Goal: Information Seeking & Learning: Check status

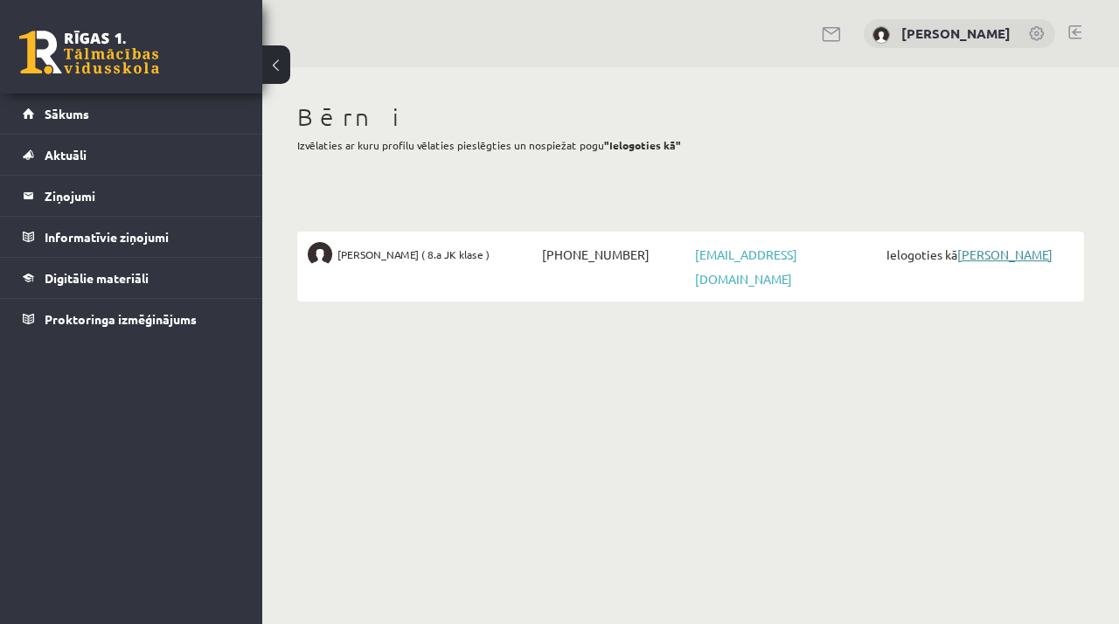
click at [996, 253] on link "[PERSON_NAME]" at bounding box center [1004, 254] width 95 height 16
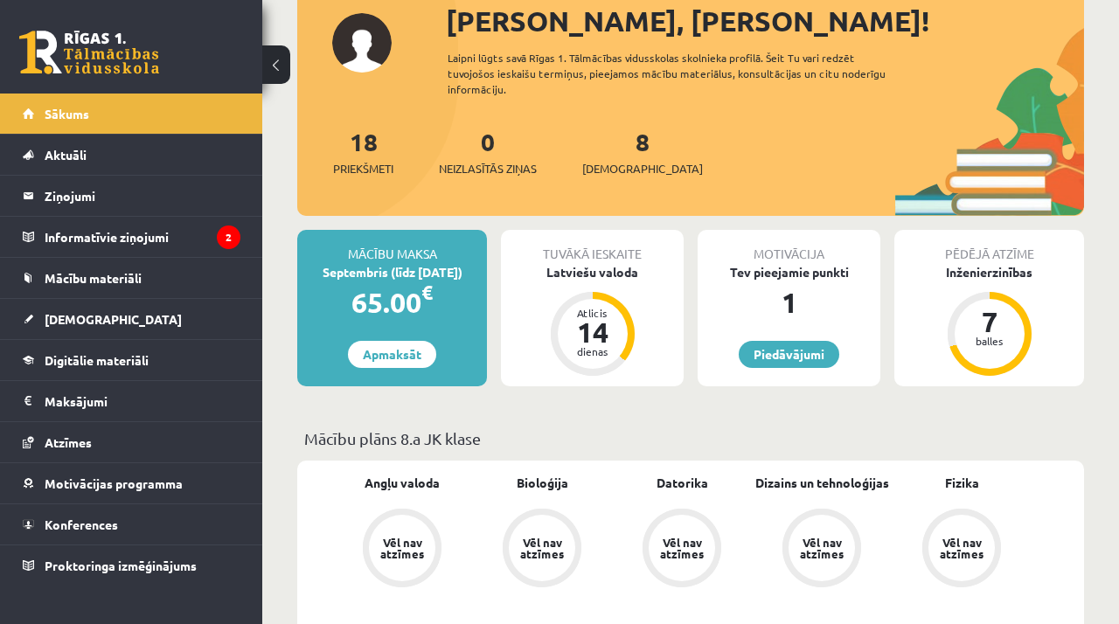
scroll to position [281, 0]
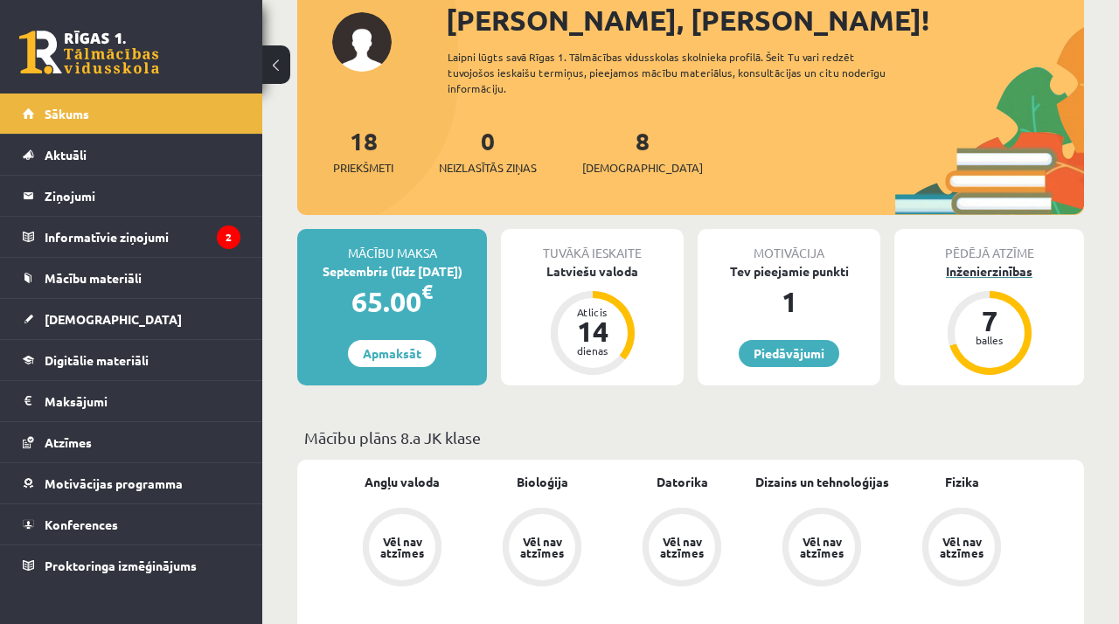
click at [985, 338] on div "7 balles" at bounding box center [989, 333] width 70 height 70
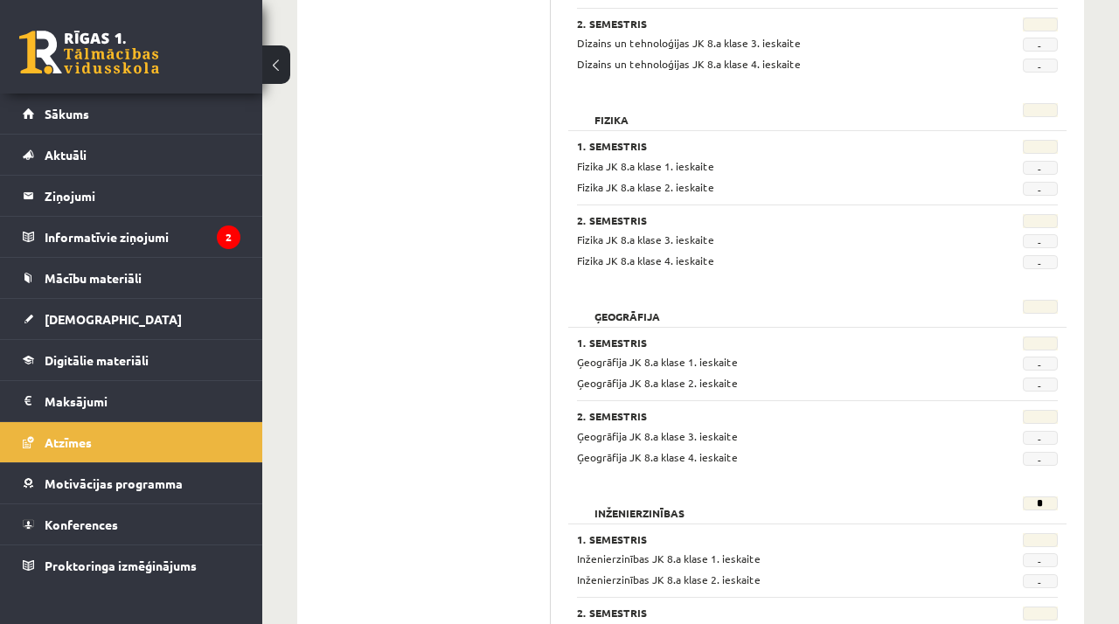
scroll to position [1020, 0]
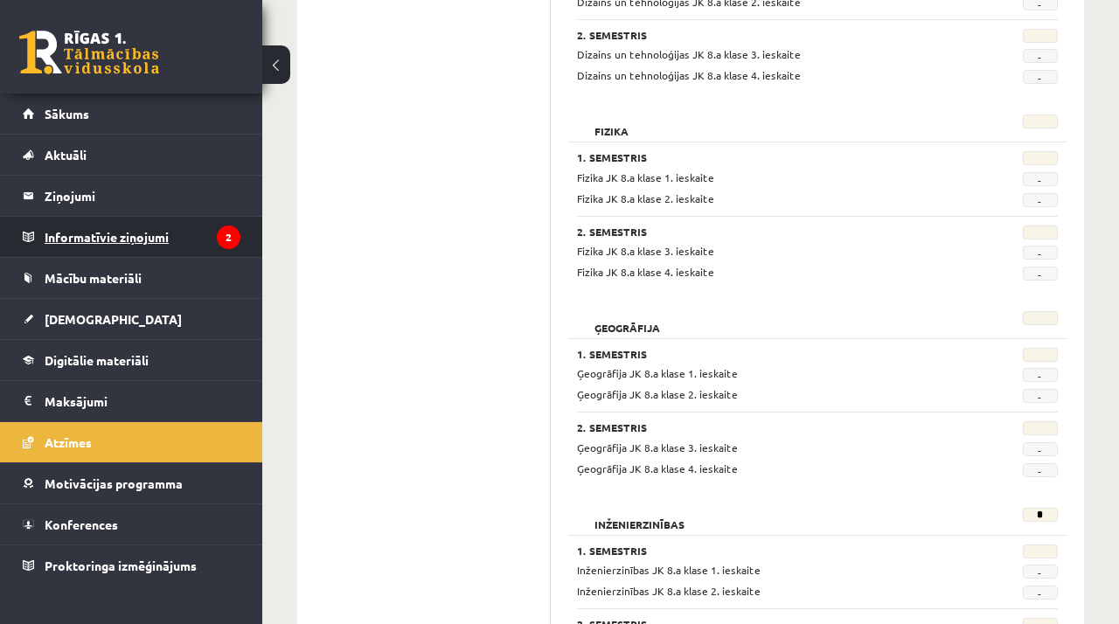
click at [188, 231] on legend "Informatīvie ziņojumi 2" at bounding box center [143, 237] width 196 height 40
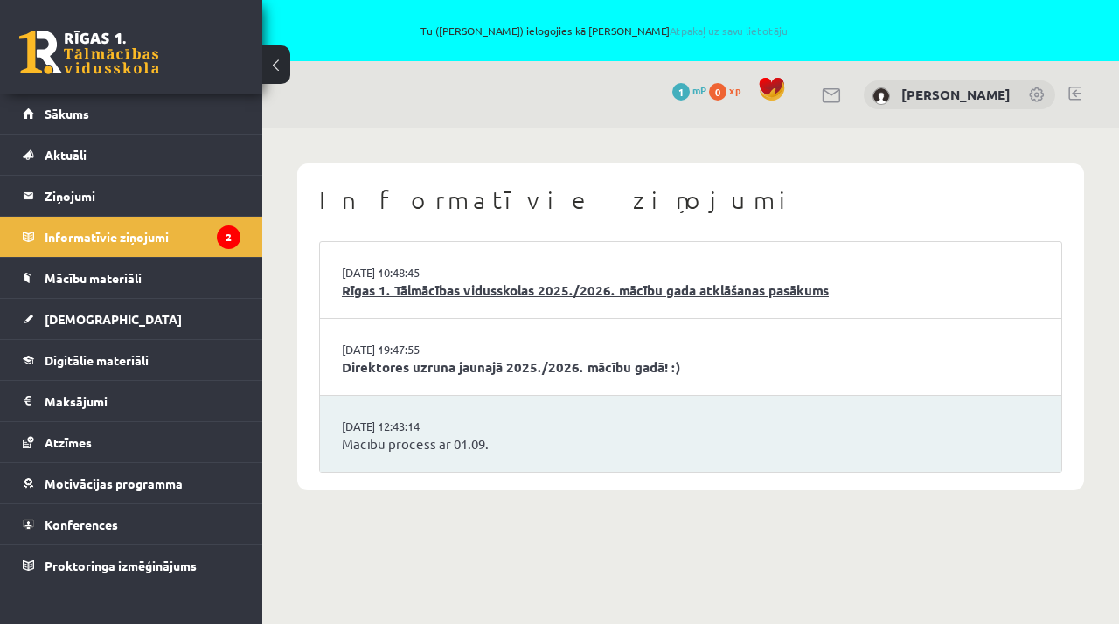
click at [400, 287] on link "Rīgas 1. Tālmācības vidusskolas 2025./2026. mācību gada atklāšanas pasākums" at bounding box center [691, 291] width 698 height 20
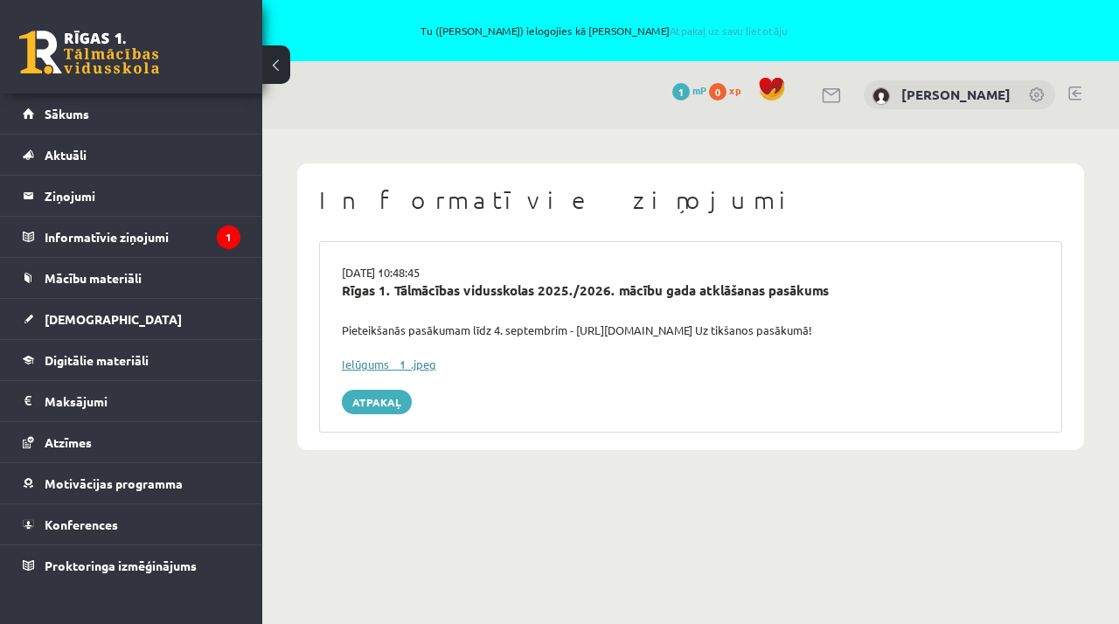
click at [380, 362] on link "Ielūgums__1_.jpeg" at bounding box center [389, 364] width 94 height 15
click at [159, 245] on legend "Informatīvie ziņojumi 1" at bounding box center [143, 237] width 196 height 40
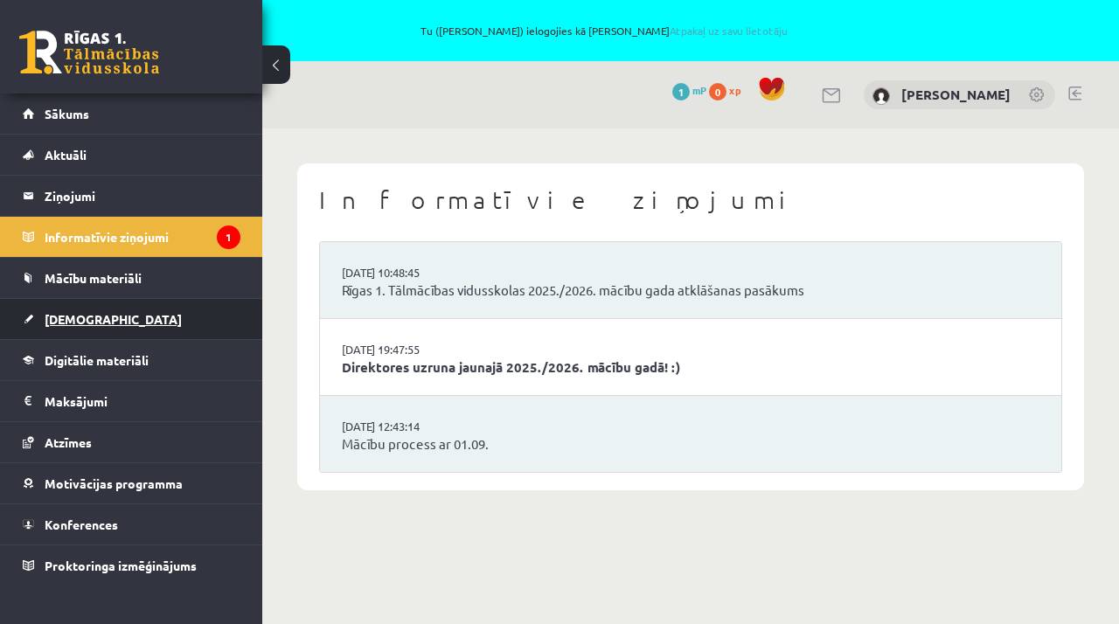
click at [82, 322] on span "[DEMOGRAPHIC_DATA]" at bounding box center [113, 319] width 137 height 16
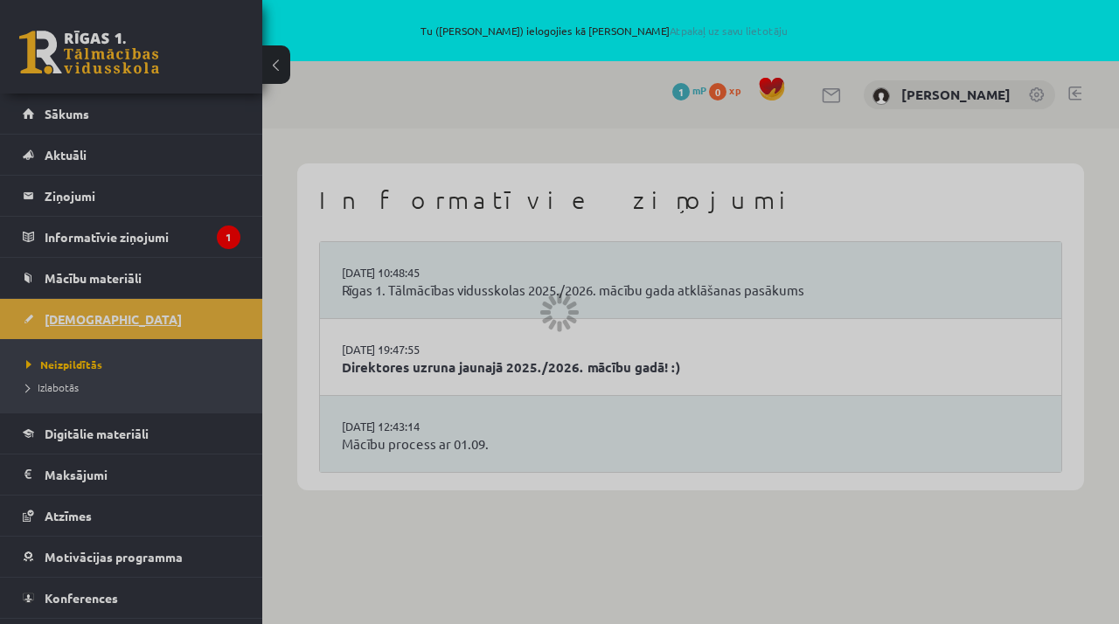
click at [82, 322] on div at bounding box center [559, 312] width 1119 height 624
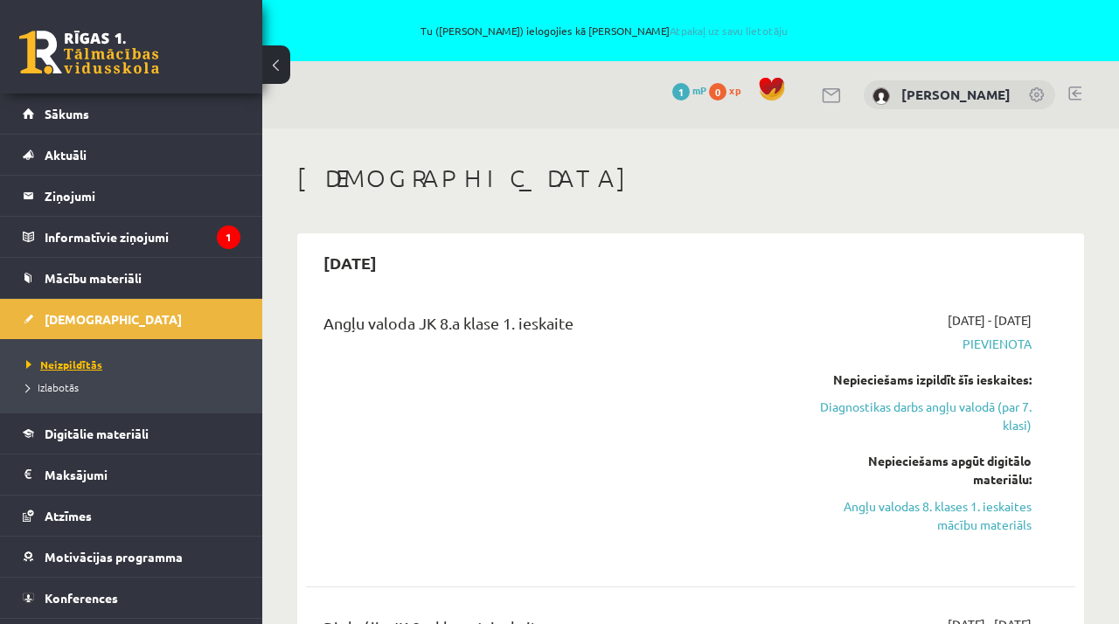
click at [81, 367] on span "Neizpildītās" at bounding box center [64, 364] width 76 height 14
click at [1035, 97] on link at bounding box center [1037, 95] width 17 height 17
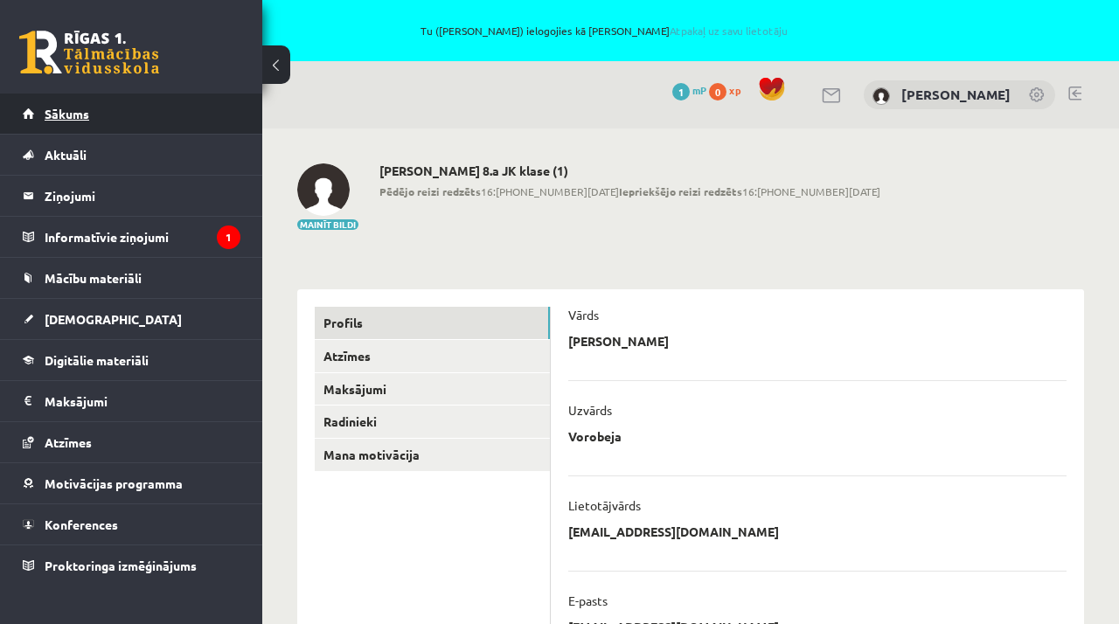
click at [72, 118] on span "Sākums" at bounding box center [67, 114] width 45 height 16
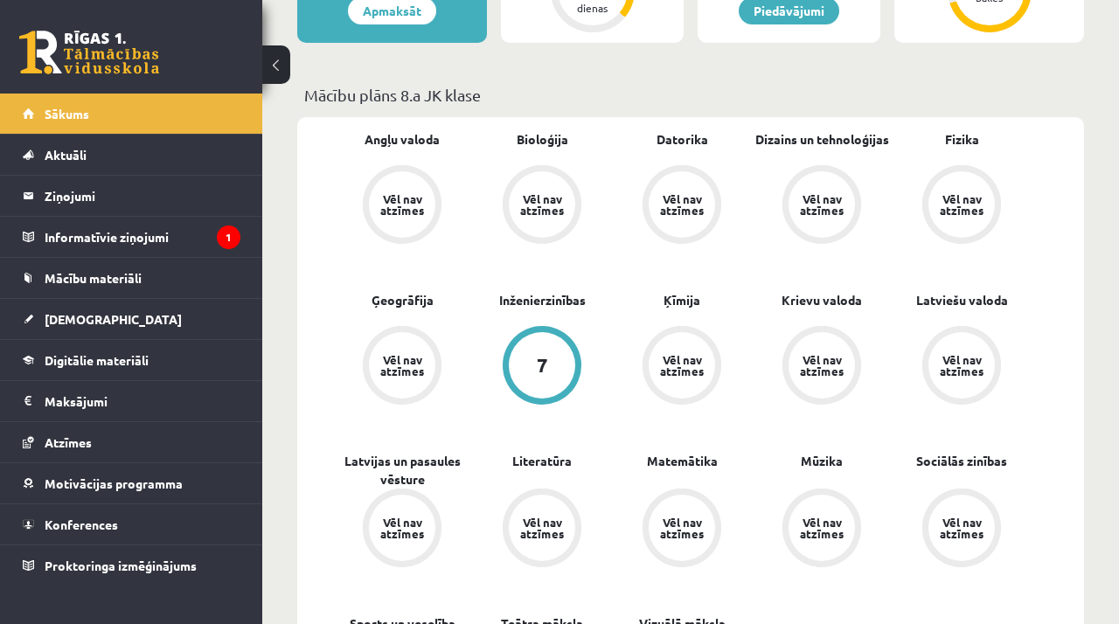
scroll to position [633, 0]
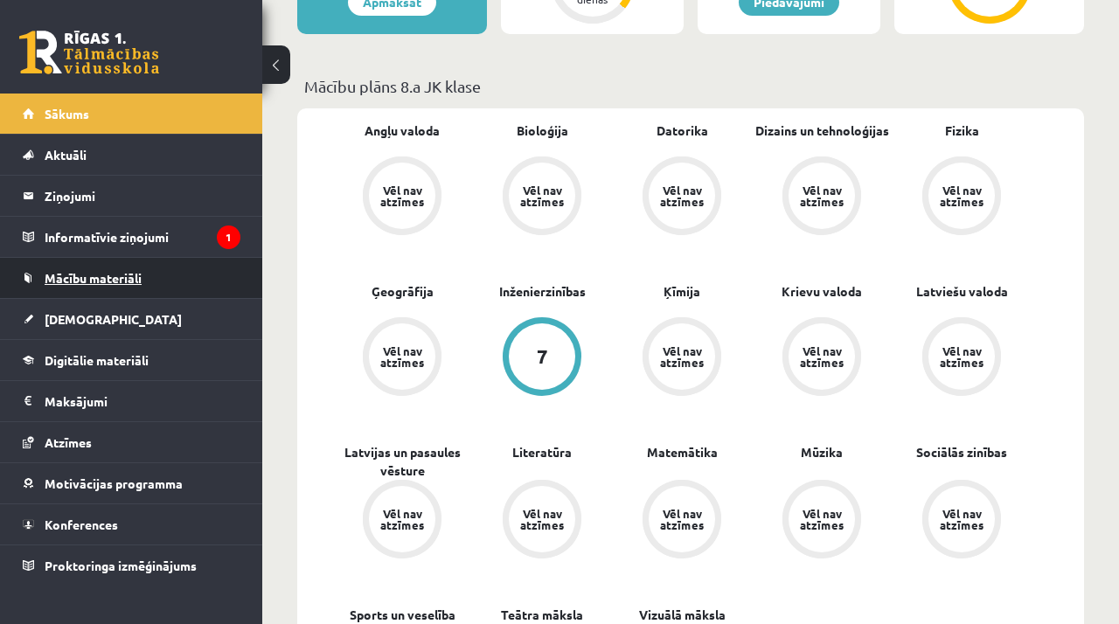
click at [98, 288] on link "Mācību materiāli" at bounding box center [132, 278] width 218 height 40
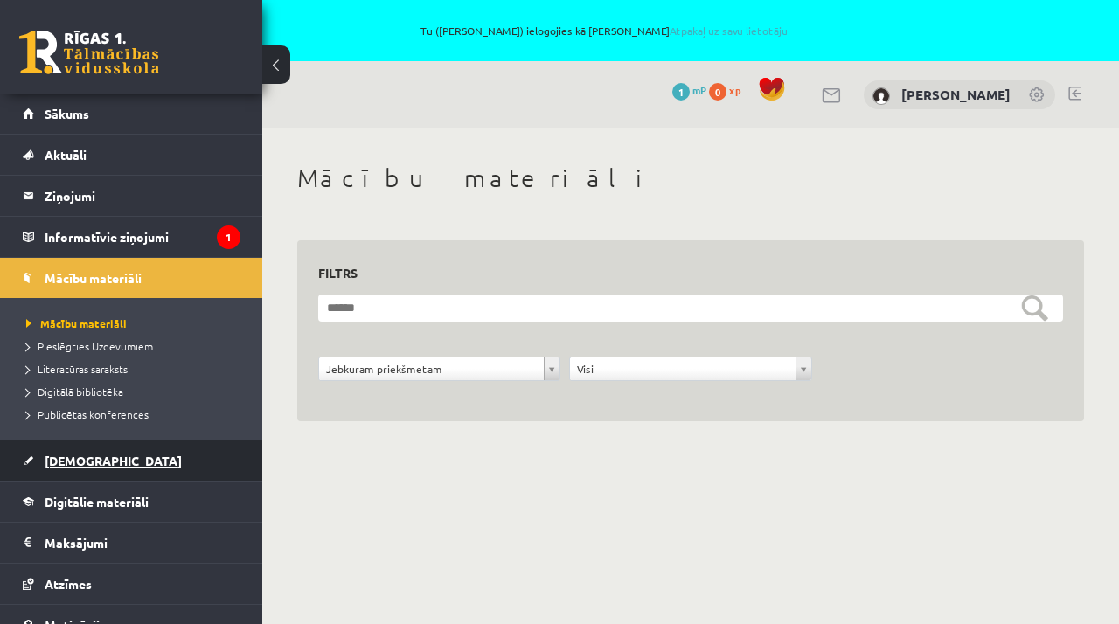
click at [87, 464] on span "Ieskaites" at bounding box center [113, 461] width 137 height 16
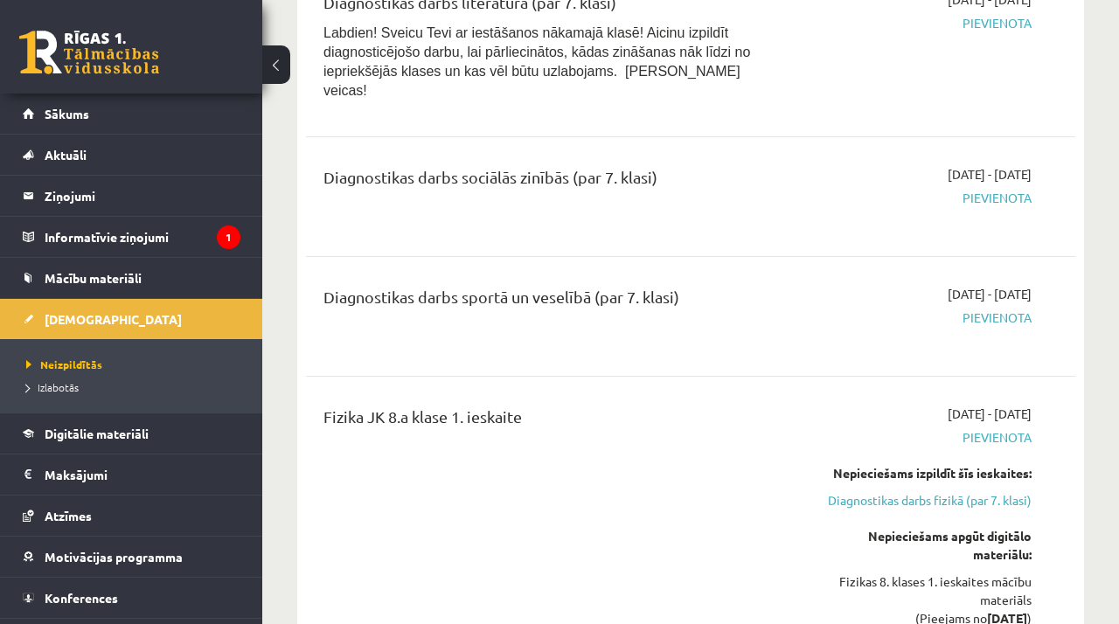
scroll to position [2301, 0]
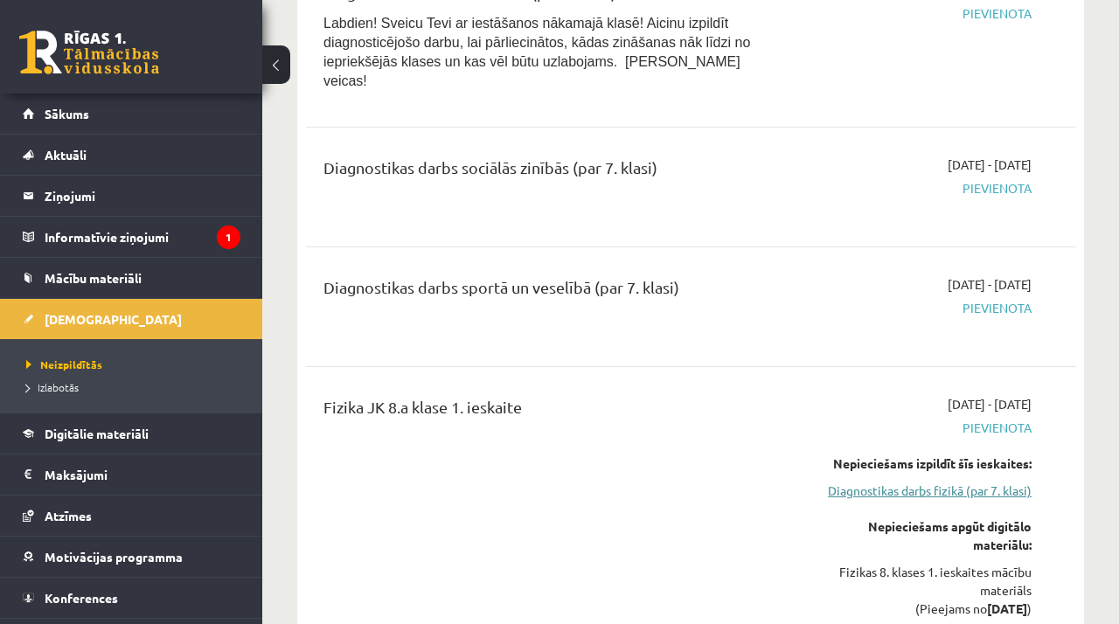
click at [908, 482] on link "Diagnostikas darbs fizikā (par 7. klasi)" at bounding box center [922, 491] width 219 height 18
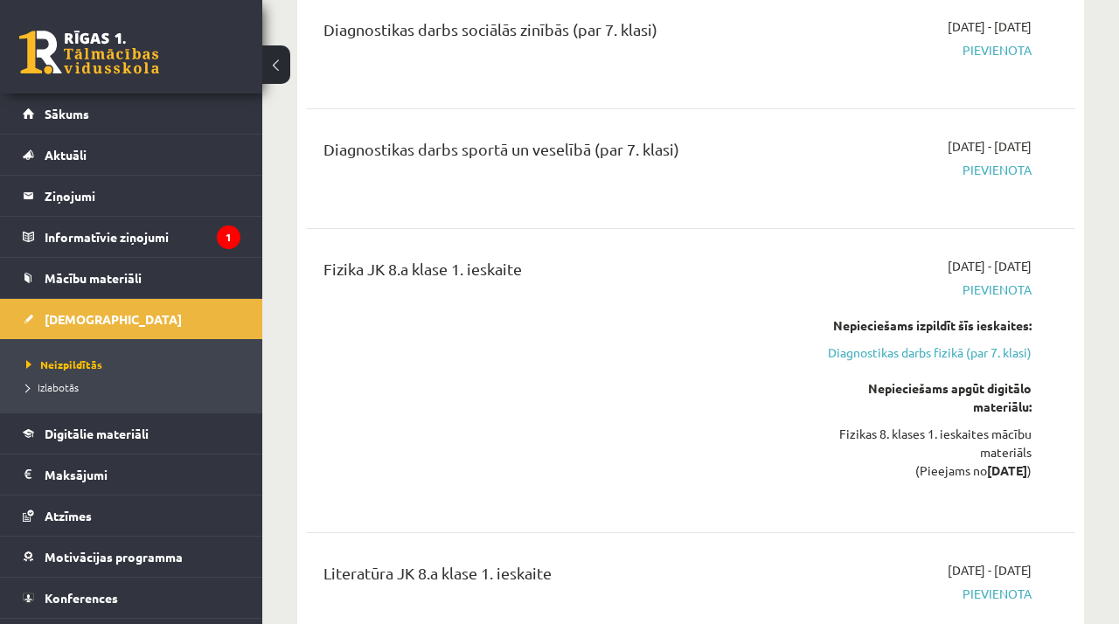
scroll to position [2436, 0]
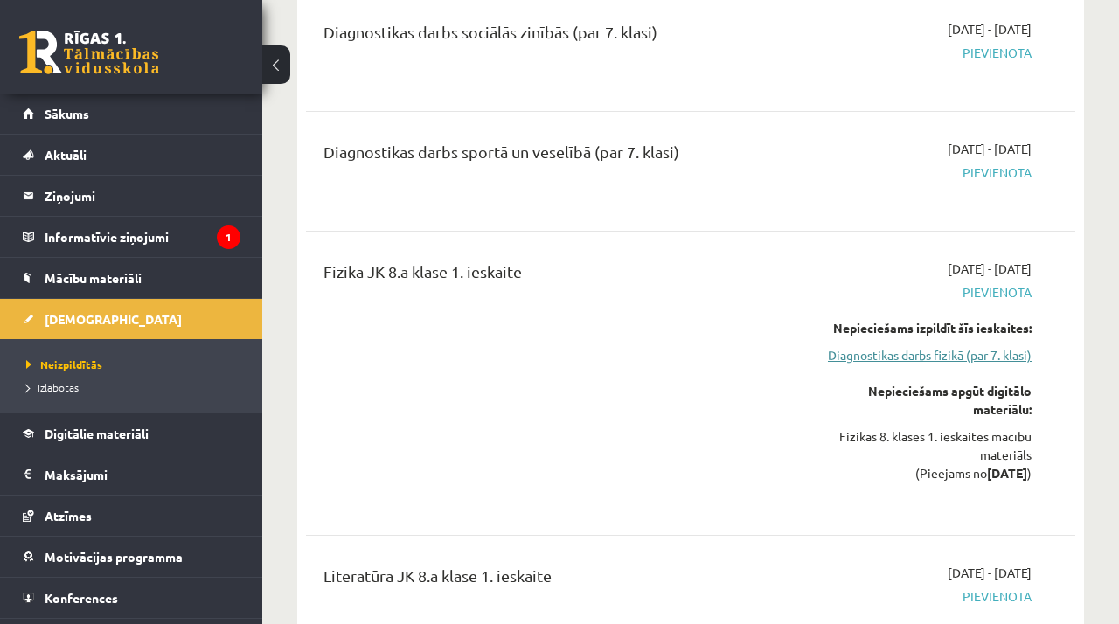
click at [907, 346] on link "Diagnostikas darbs fizikā (par 7. klasi)" at bounding box center [922, 355] width 219 height 18
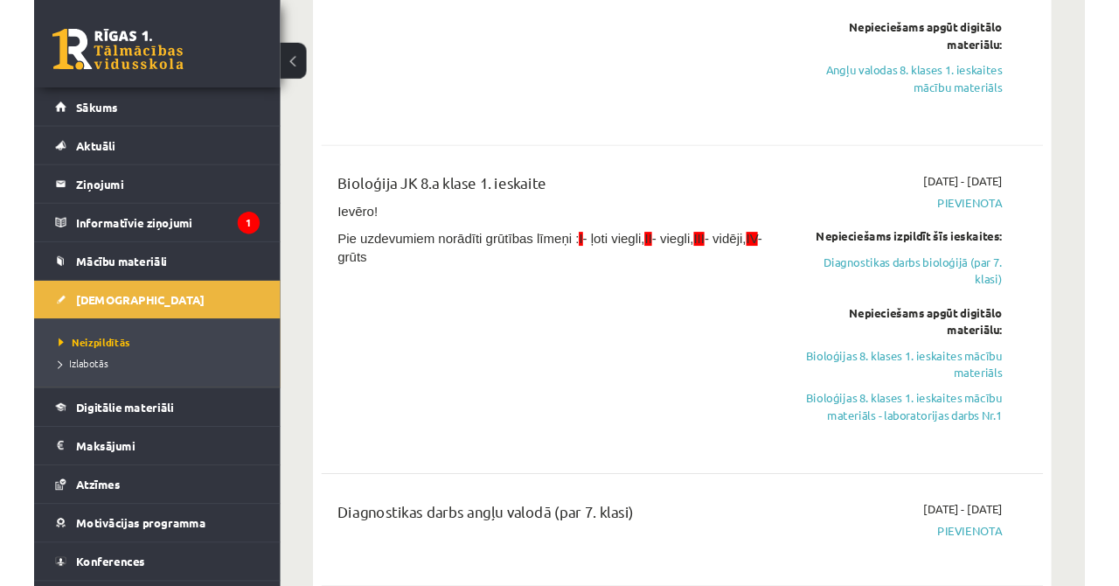
scroll to position [0, 0]
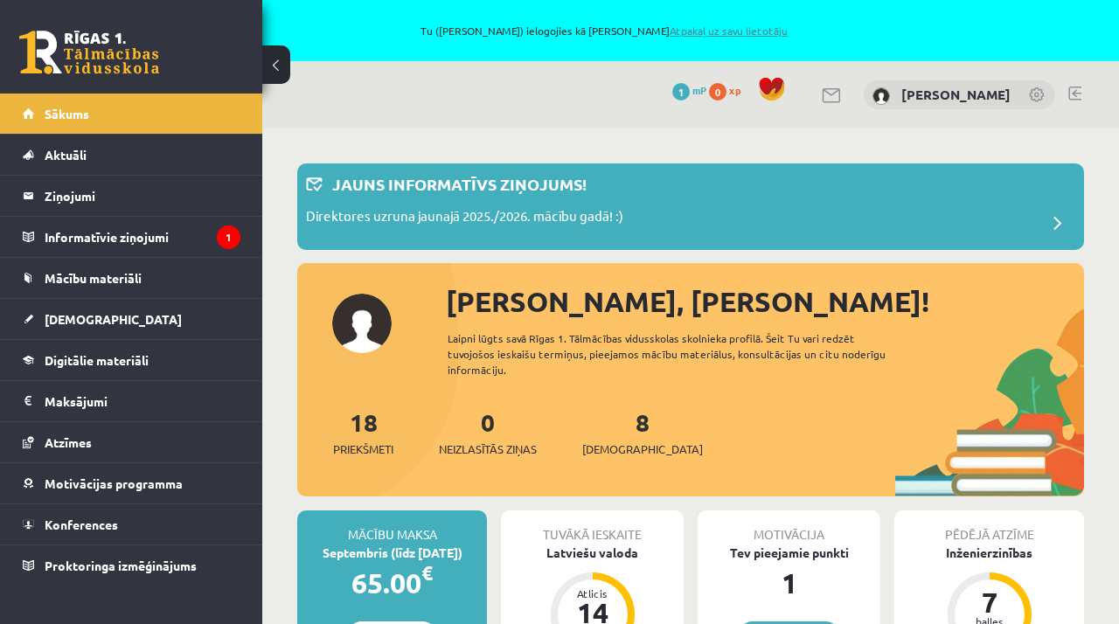
click at [763, 33] on link "Atpakaļ uz savu lietotāju" at bounding box center [729, 31] width 118 height 14
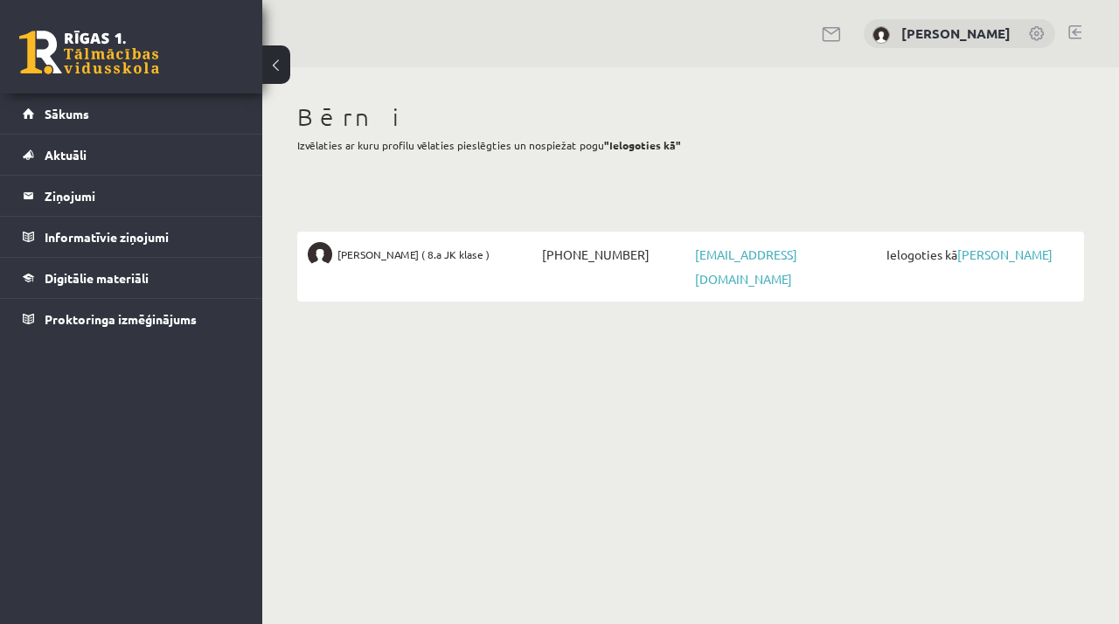
click at [1071, 33] on link at bounding box center [1074, 32] width 13 height 14
